Goal: Task Accomplishment & Management: Manage account settings

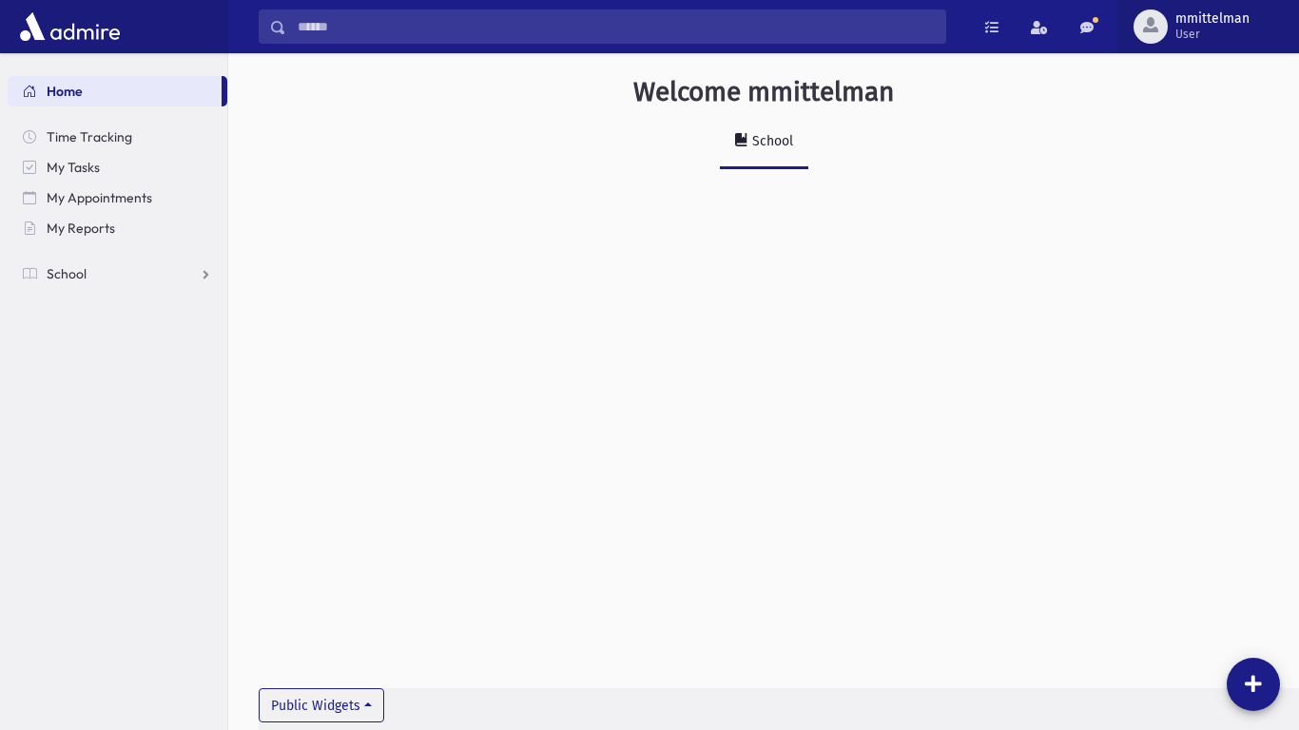
click at [1241, 29] on span "User" at bounding box center [1213, 34] width 74 height 15
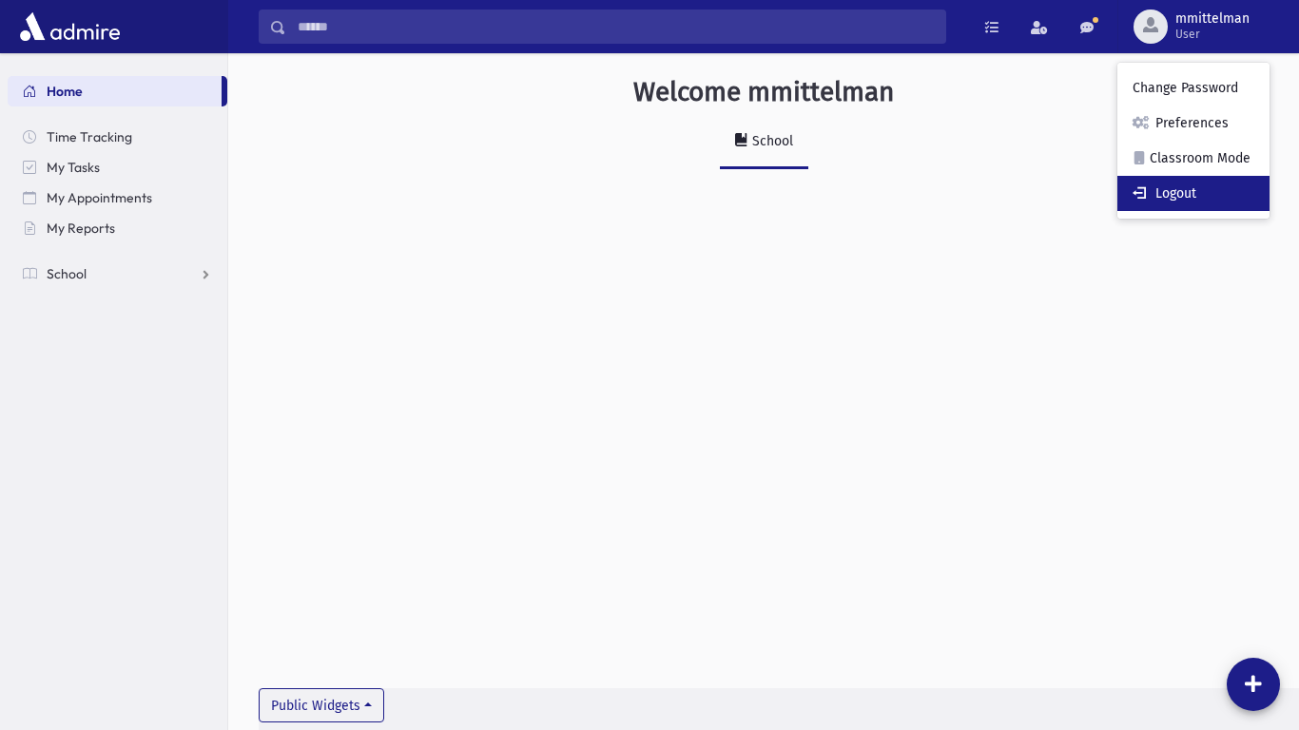
click at [1154, 205] on link "Logout" at bounding box center [1194, 193] width 152 height 35
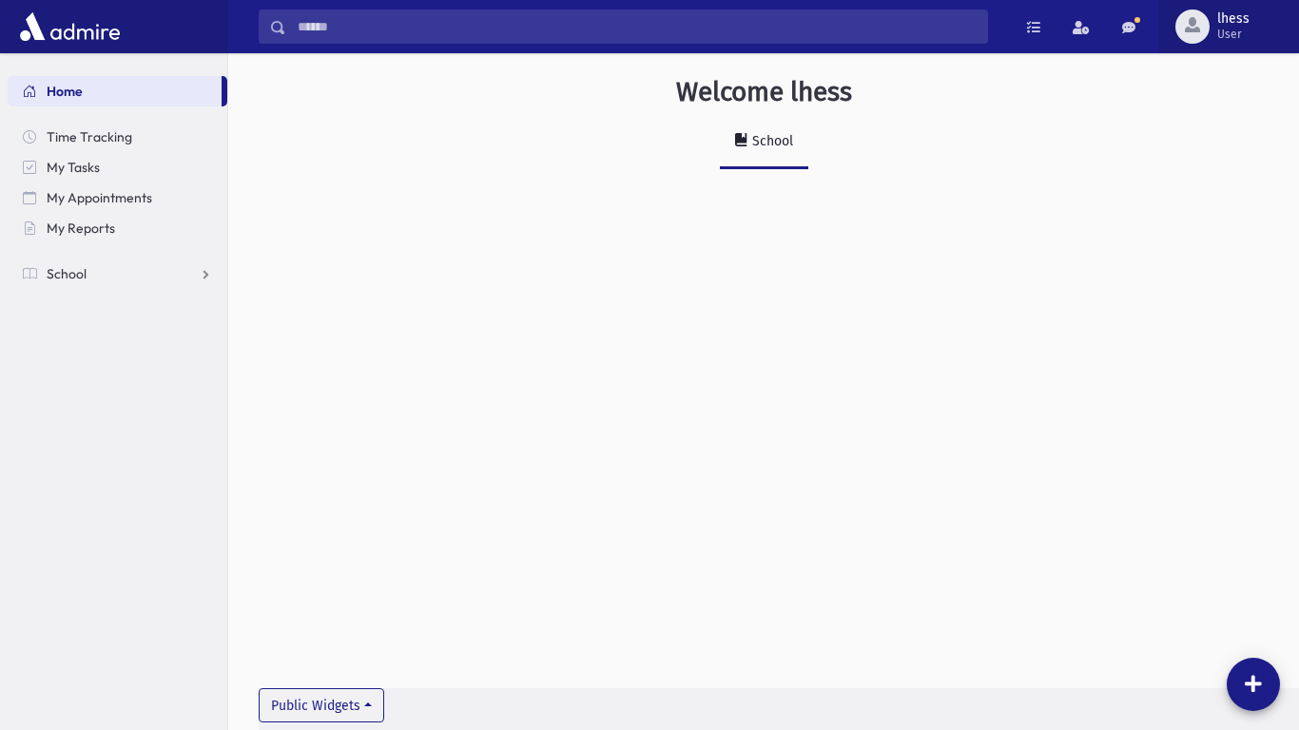
click at [1298, 0] on button "lhess User" at bounding box center [1229, 26] width 140 height 53
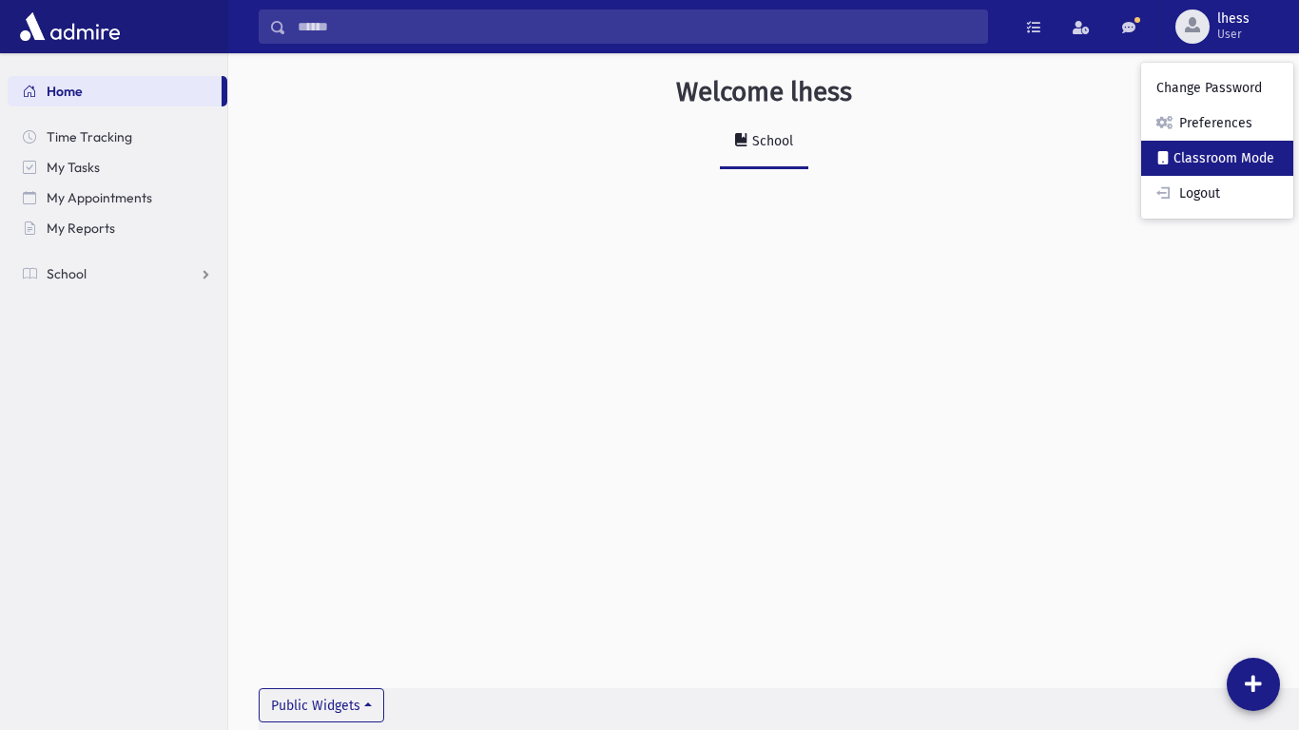
click at [1184, 152] on link "Classroom Mode" at bounding box center [1217, 158] width 152 height 35
